Goal: Information Seeking & Learning: Find specific fact

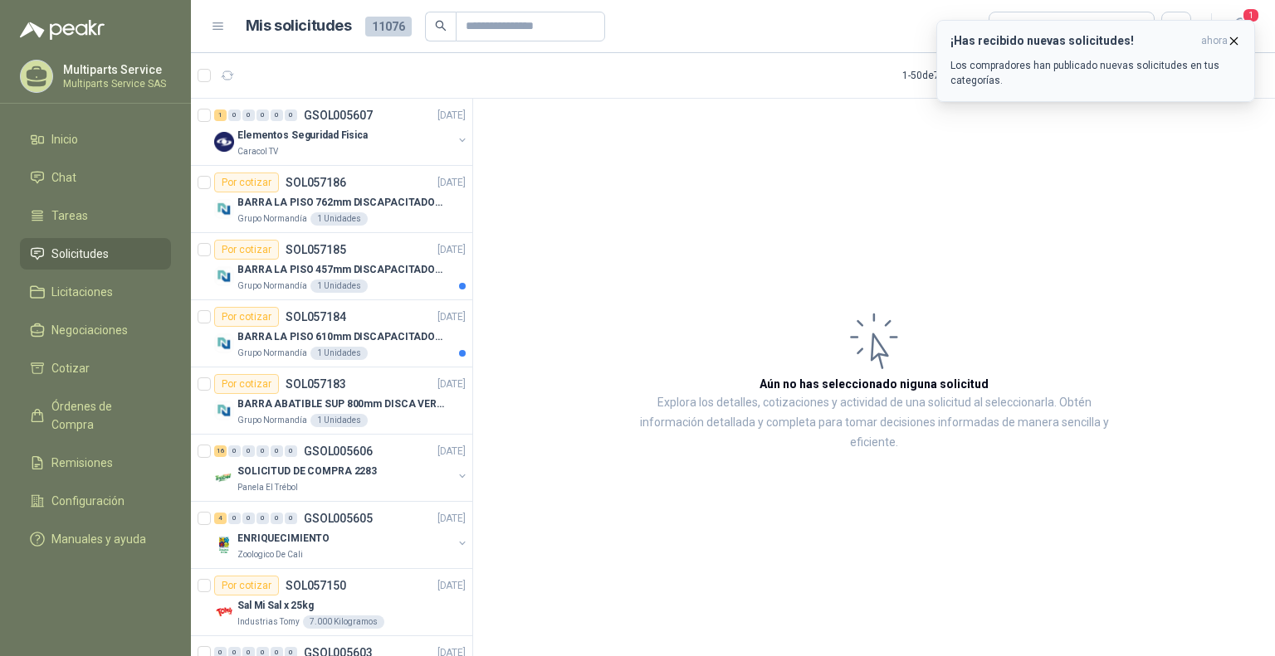
click at [1235, 38] on icon "button" at bounding box center [1234, 41] width 14 height 14
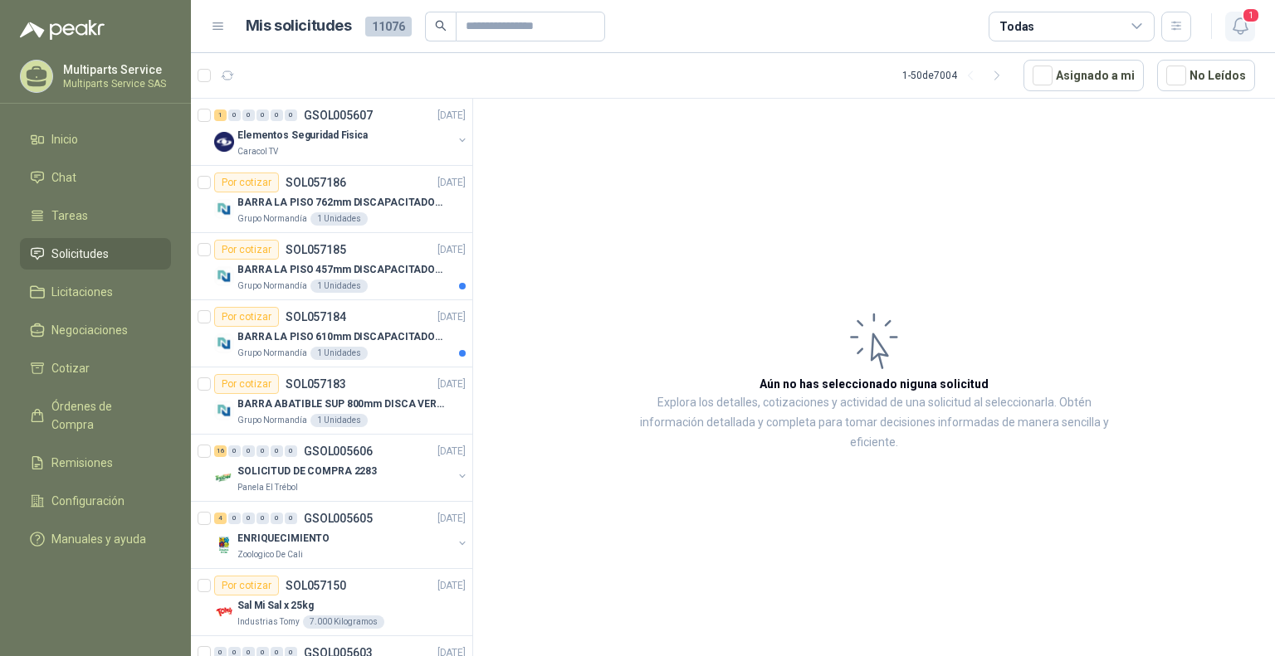
click at [1245, 28] on icon "button" at bounding box center [1240, 26] width 21 height 21
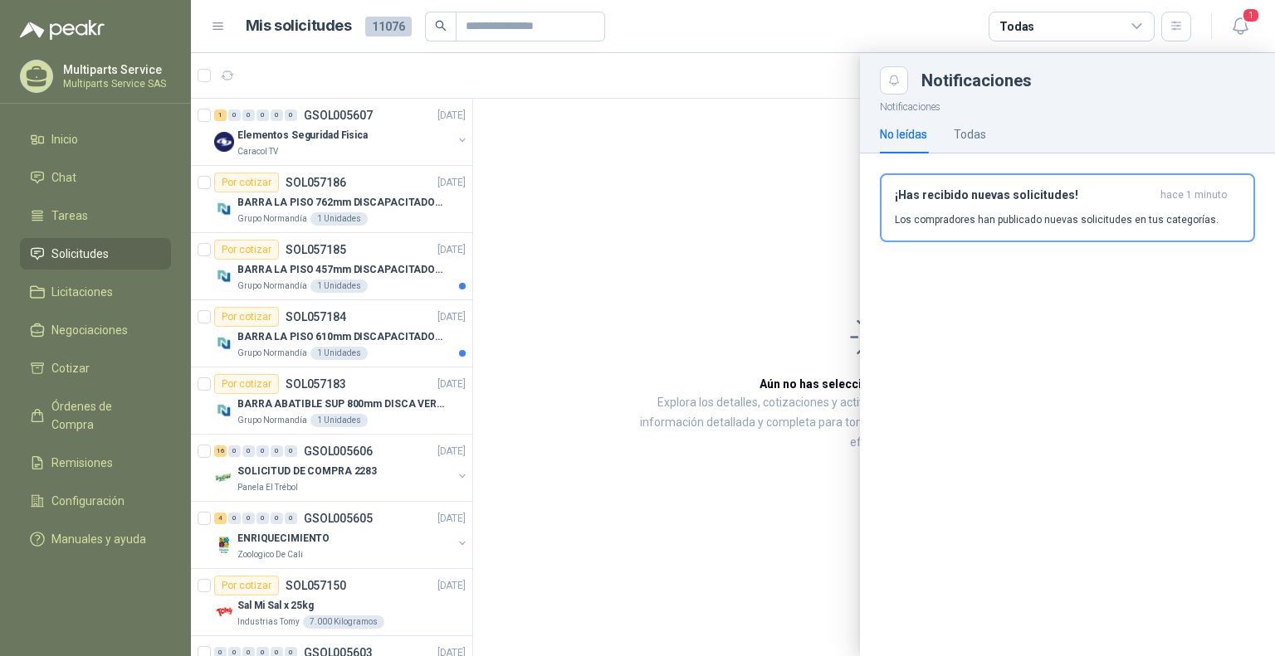
click at [1051, 194] on h3 "¡Has recibido nuevas solicitudes!" at bounding box center [1024, 195] width 259 height 14
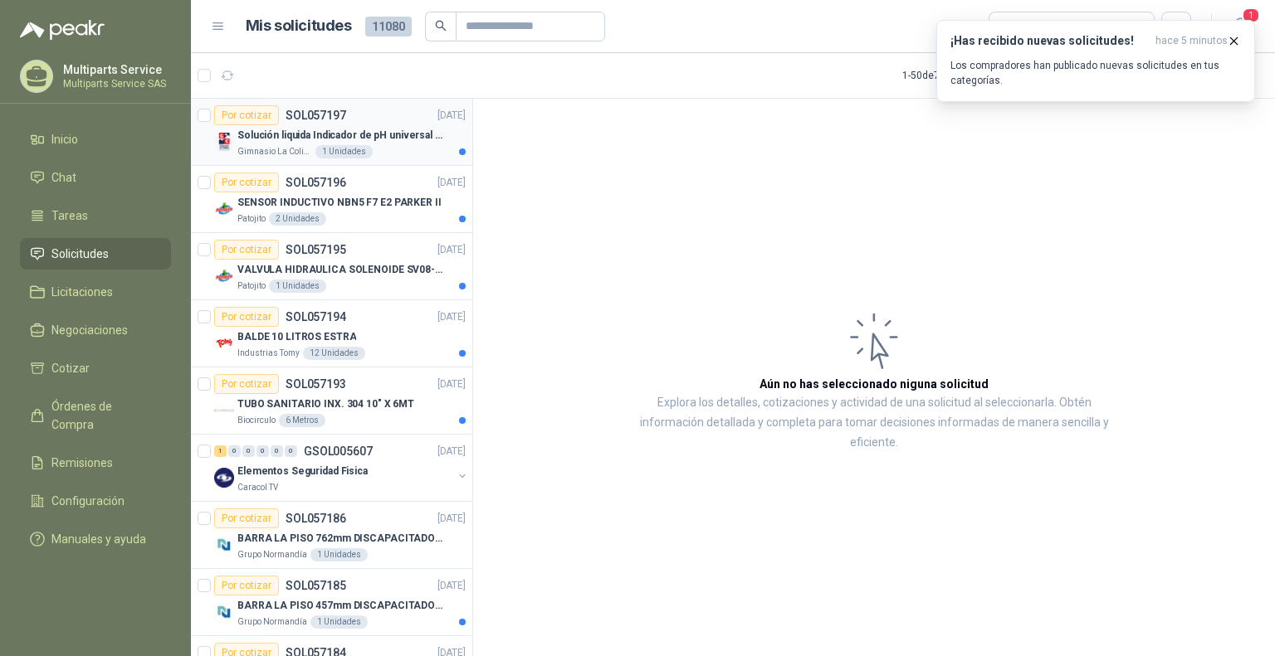
click at [424, 141] on p "Solución liquida Indicador de pH universal de 500ml o 20 de 25ml (no tiras de p…" at bounding box center [340, 136] width 207 height 16
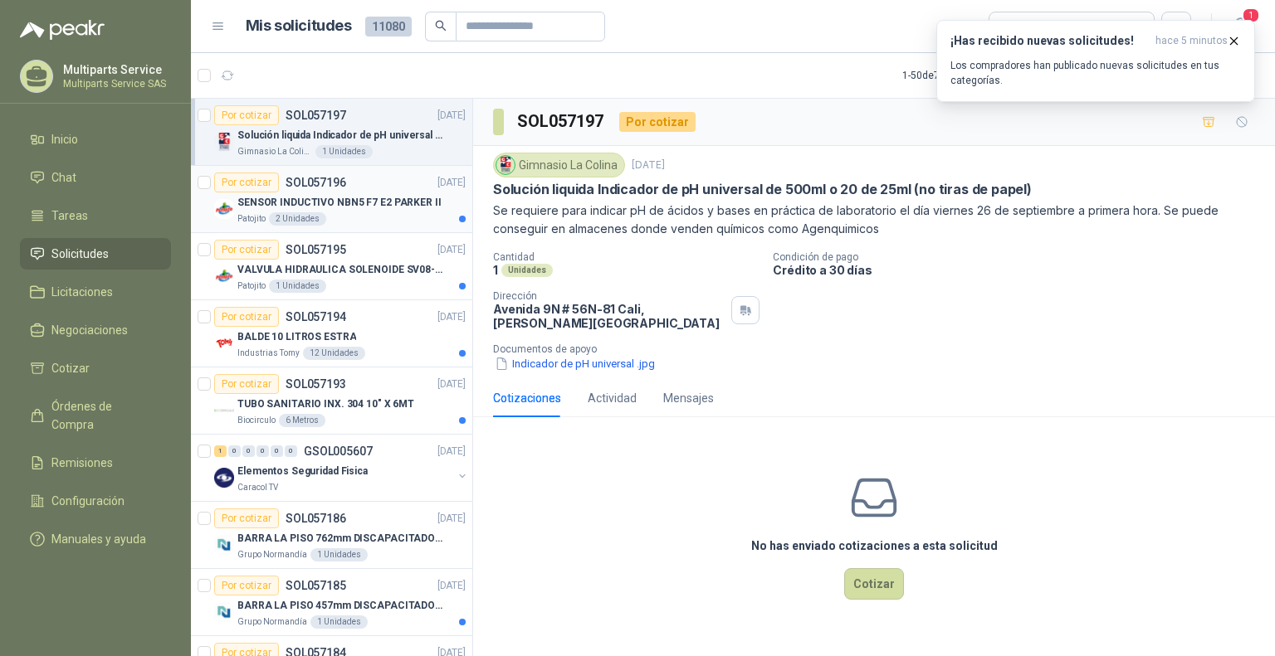
click at [389, 188] on div "Por cotizar SOL057196 [DATE]" at bounding box center [339, 183] width 251 height 20
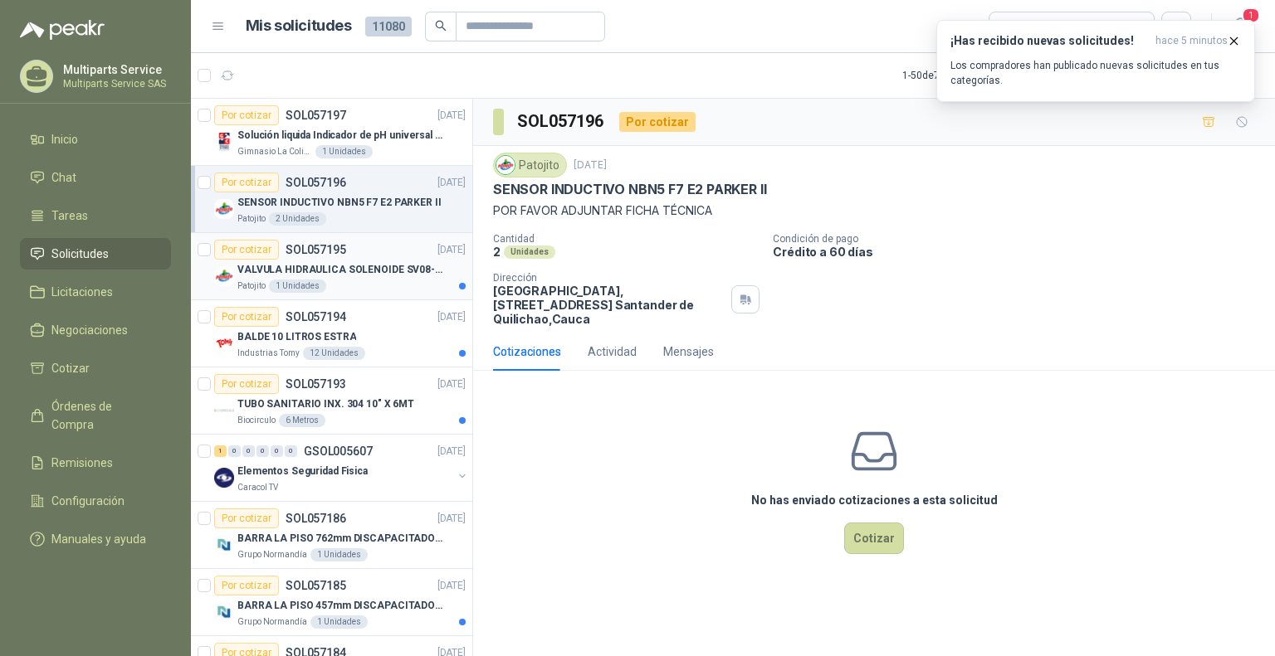
click at [374, 273] on p "VALVULA HIDRAULICA SOLENOIDE SV08-20" at bounding box center [340, 270] width 207 height 16
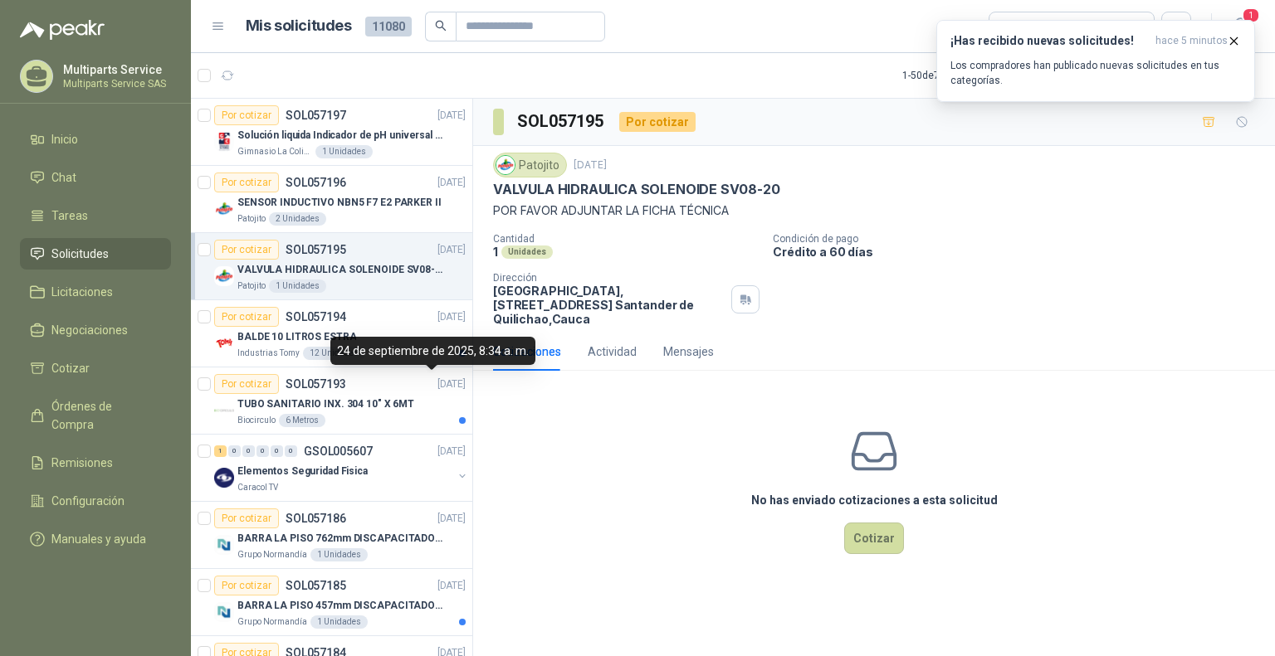
click at [402, 349] on div "24 de septiembre de 2025, 8:34 a. m." at bounding box center [432, 351] width 205 height 28
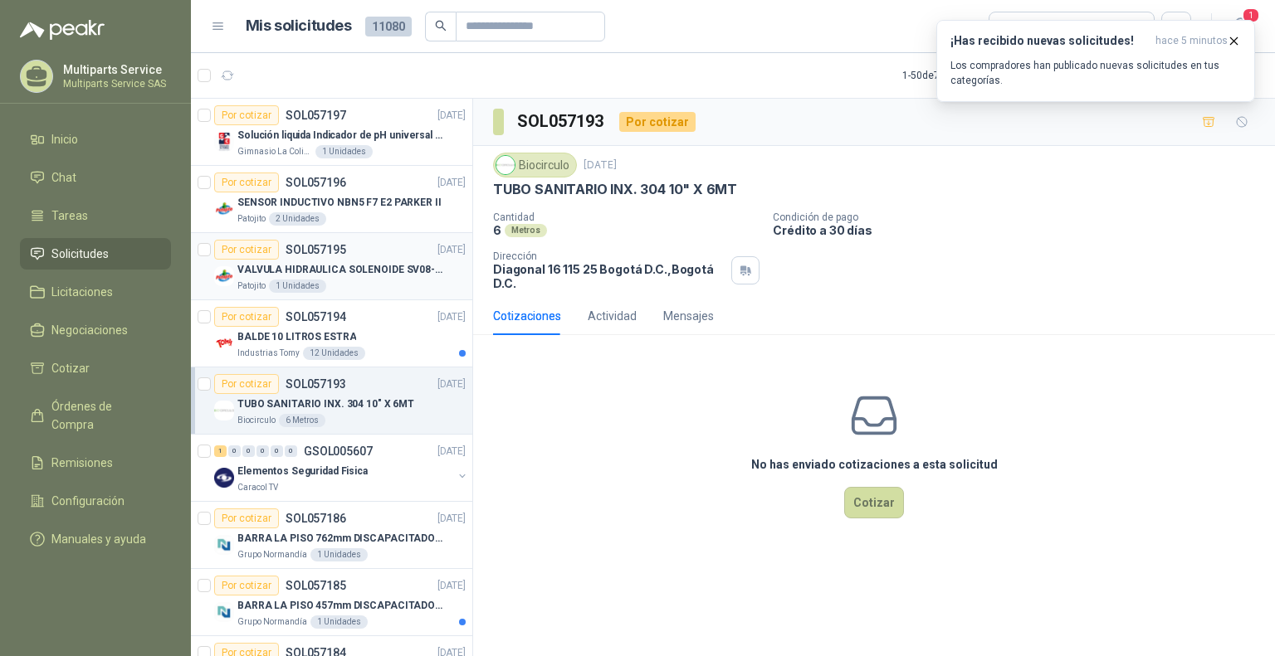
click at [385, 287] on div "Patojito 1 Unidades" at bounding box center [351, 286] width 228 height 13
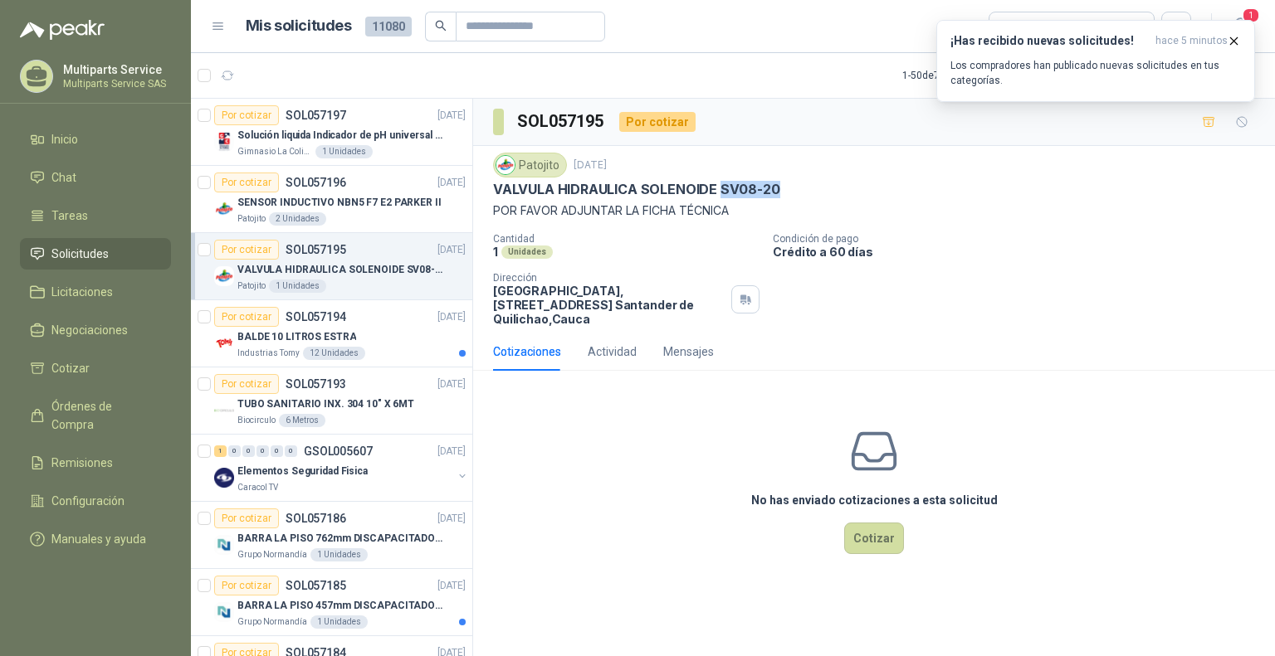
drag, startPoint x: 718, startPoint y: 191, endPoint x: 814, endPoint y: 182, distance: 96.7
click at [814, 182] on div "VALVULA HIDRAULICA SOLENOIDE SV08-20" at bounding box center [874, 189] width 762 height 17
copy p "SV08-20"
